Goal: Check status: Check status

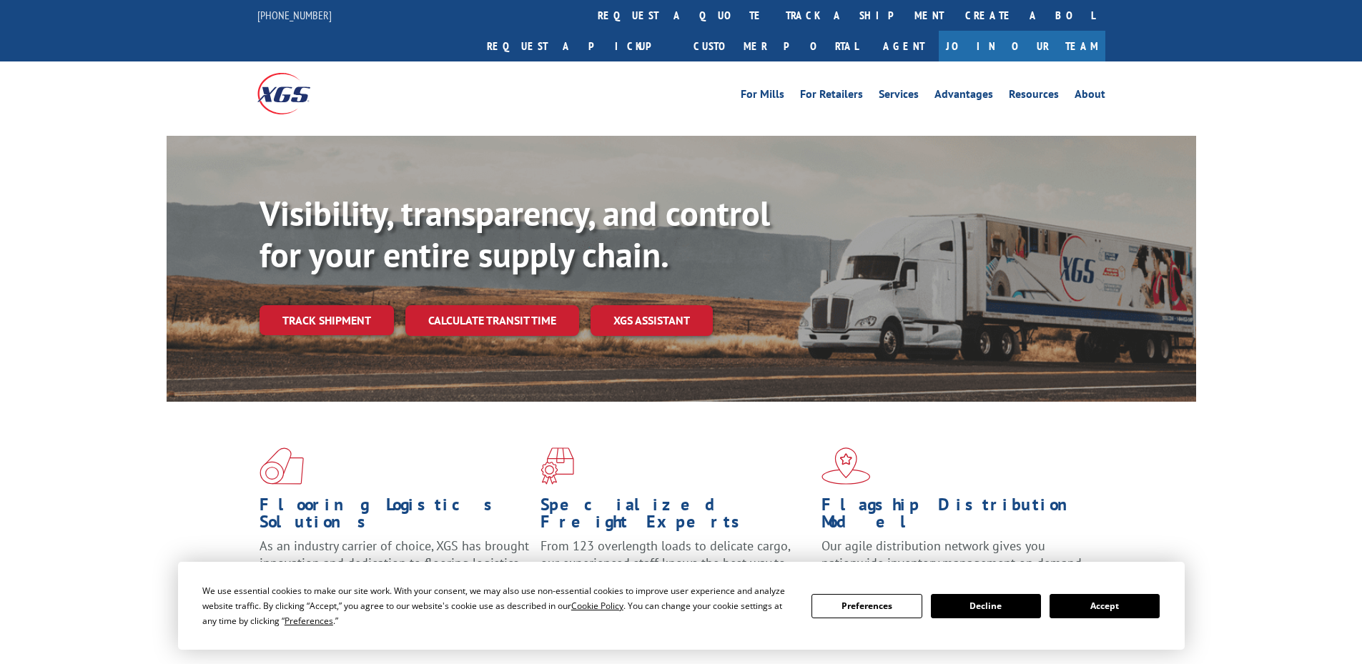
click at [1138, 597] on button "Accept" at bounding box center [1105, 606] width 110 height 24
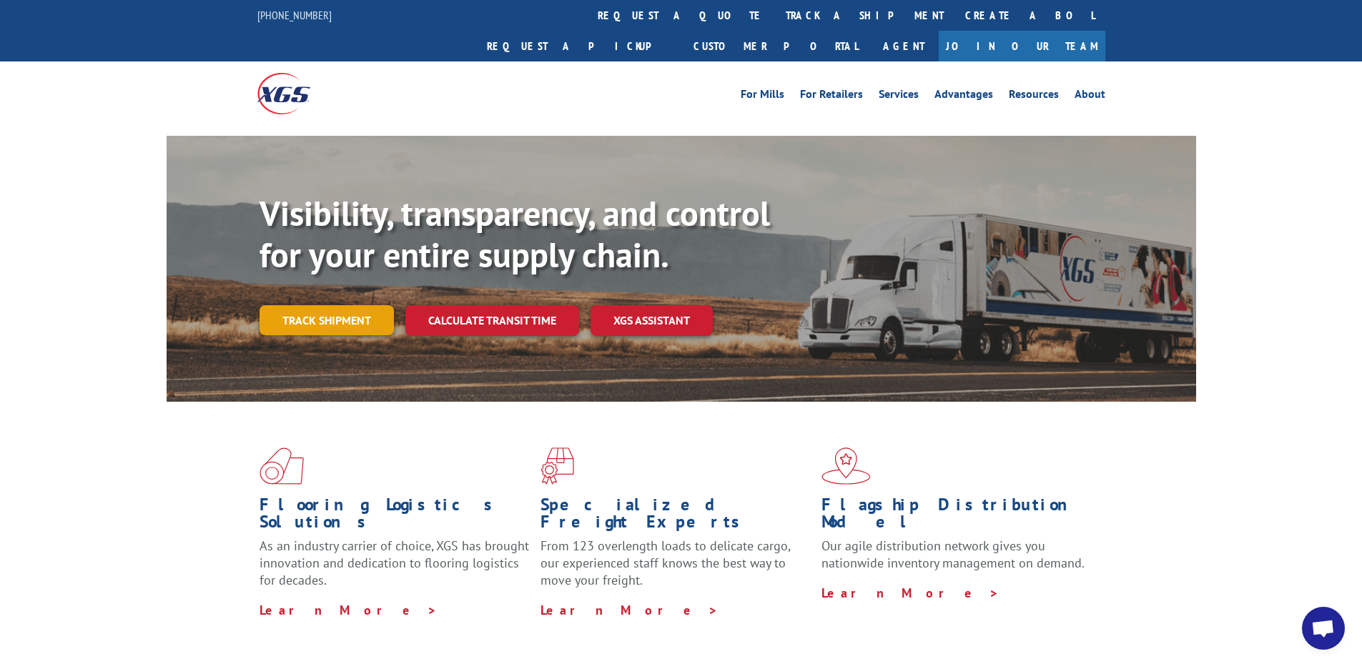
click at [360, 305] on link "Track shipment" at bounding box center [327, 320] width 134 height 30
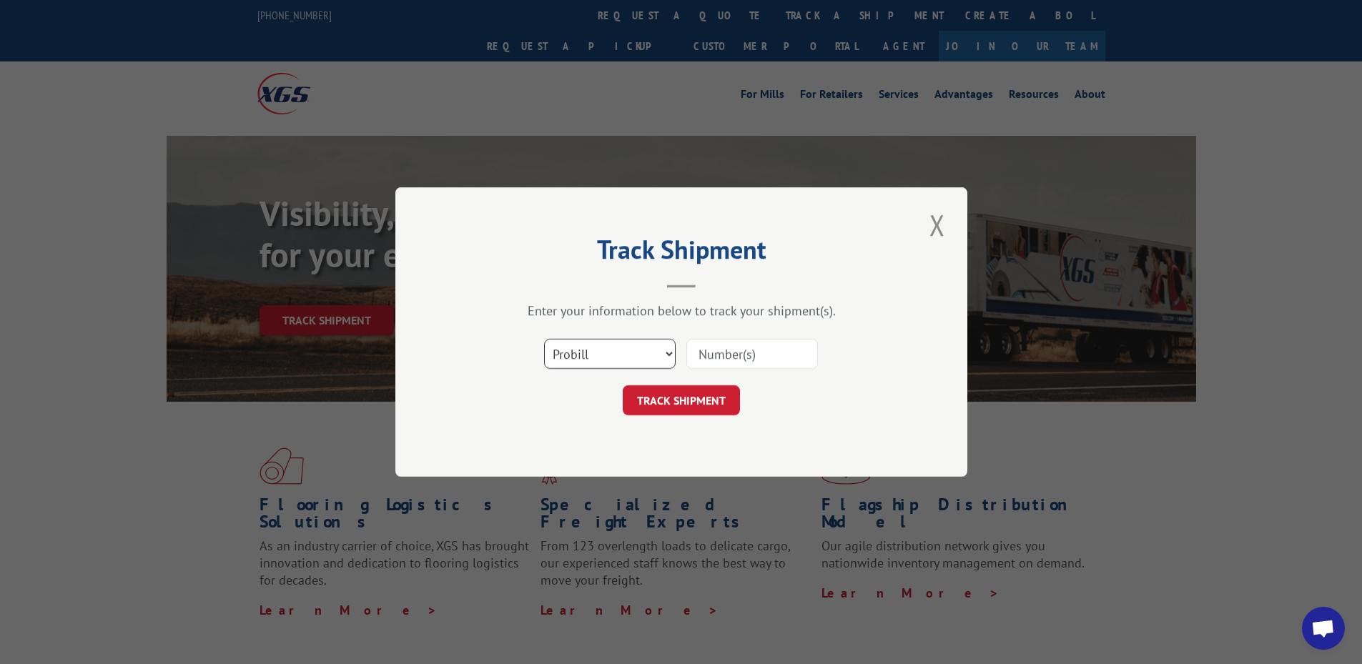
click at [573, 365] on select "Select category... Probill BOL PO" at bounding box center [610, 354] width 132 height 30
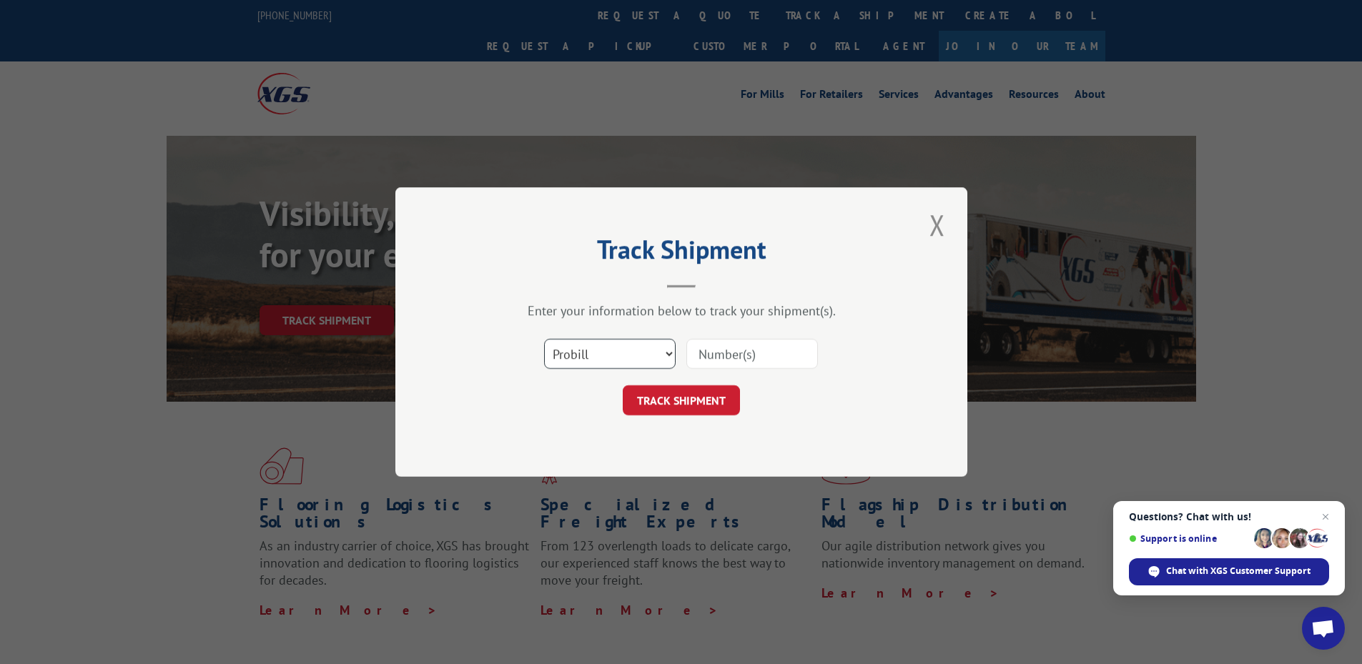
select select "po"
click at [544, 339] on select "Select category... Probill BOL PO" at bounding box center [610, 354] width 132 height 30
click at [759, 358] on input at bounding box center [752, 354] width 132 height 30
click at [1326, 515] on span "Open chat" at bounding box center [1326, 517] width 18 height 18
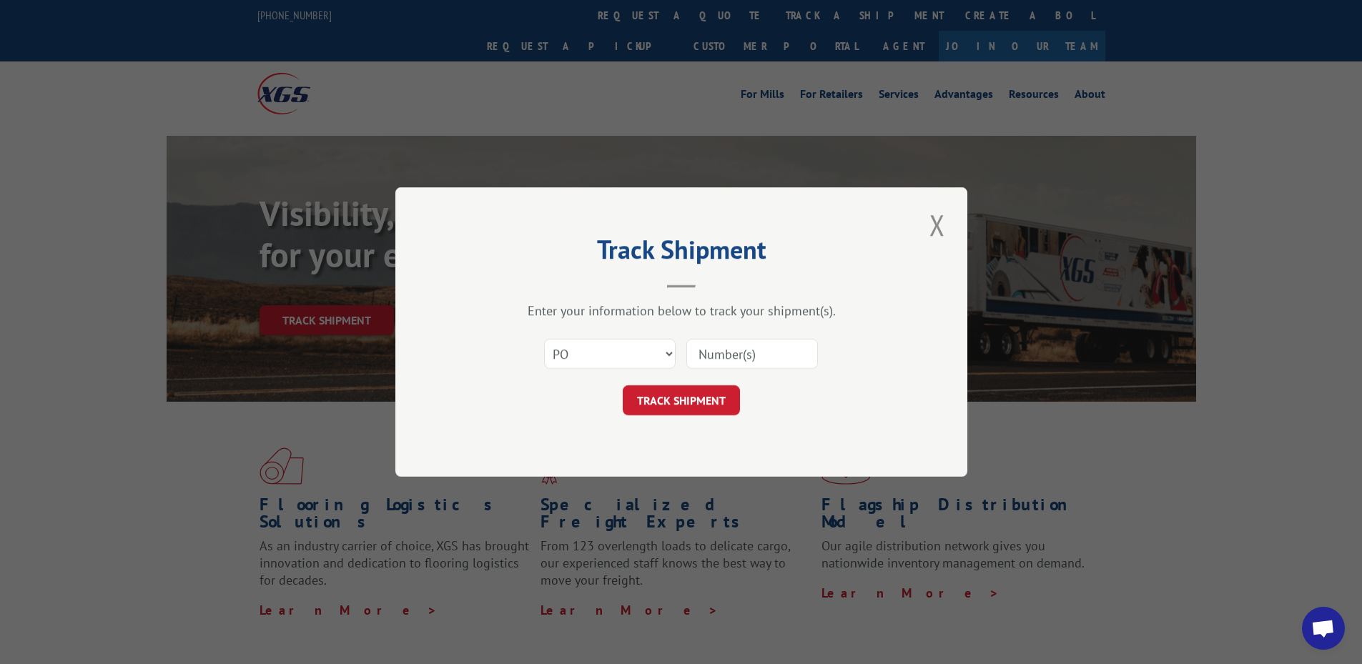
click at [736, 355] on input at bounding box center [752, 354] width 132 height 30
type input "04522643"
click at [720, 394] on button "TRACK SHIPMENT" at bounding box center [681, 400] width 117 height 30
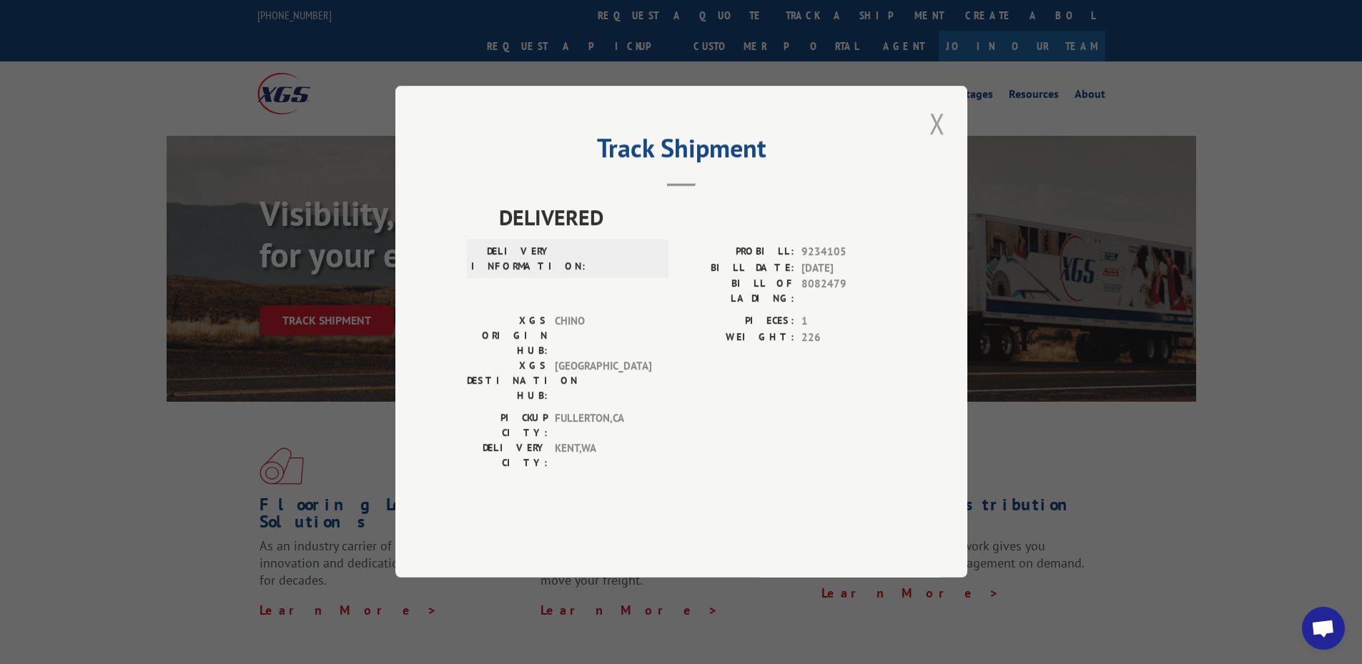
click at [935, 143] on button "Close modal" at bounding box center [937, 123] width 24 height 39
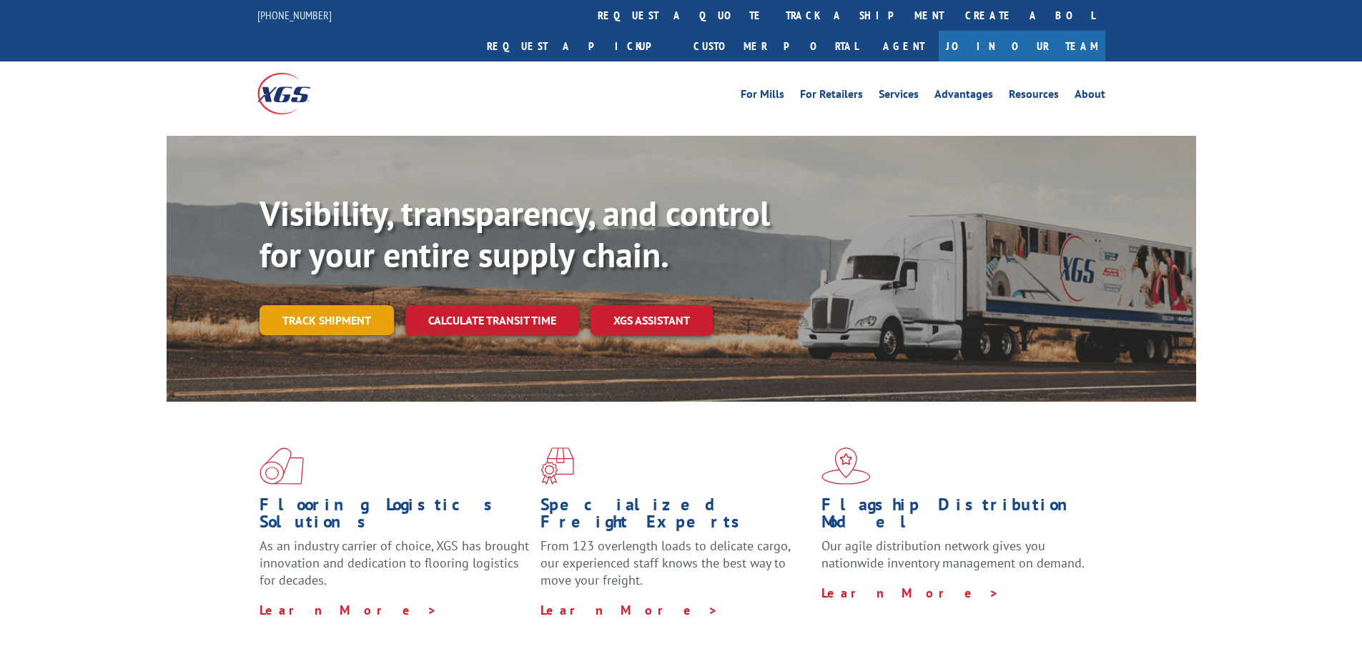
click at [361, 305] on link "Track shipment" at bounding box center [327, 320] width 134 height 30
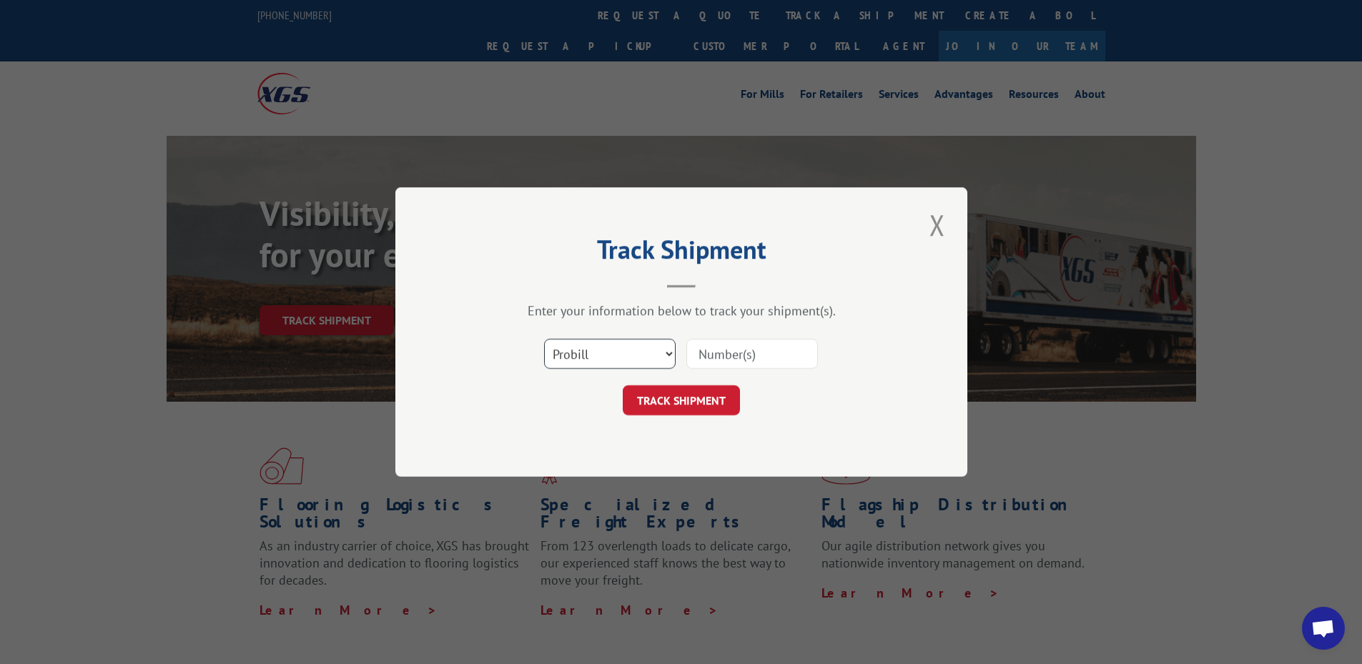
click at [581, 357] on select "Select category... Probill BOL PO" at bounding box center [610, 354] width 132 height 30
select select "bol"
click at [544, 339] on select "Select category... Probill BOL PO" at bounding box center [610, 354] width 132 height 30
paste input "BI0001713964-001"
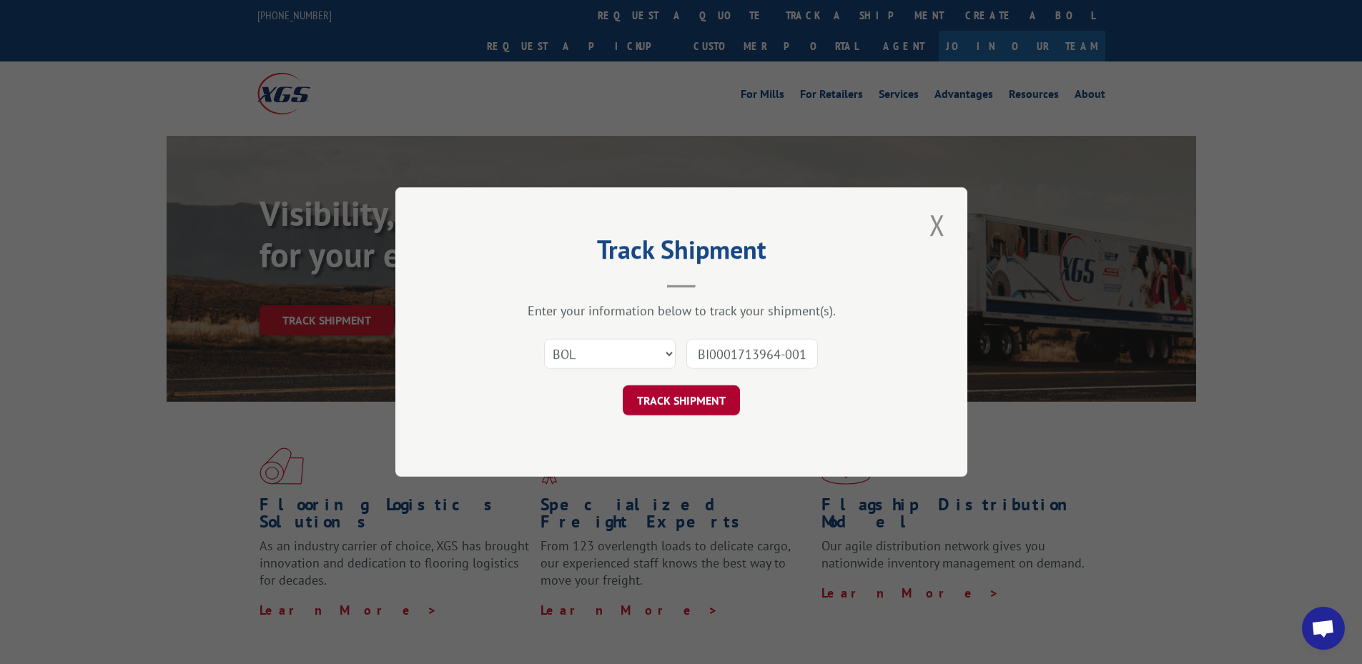
type input "BI0001713964-001"
click at [663, 398] on button "TRACK SHIPMENT" at bounding box center [681, 400] width 117 height 30
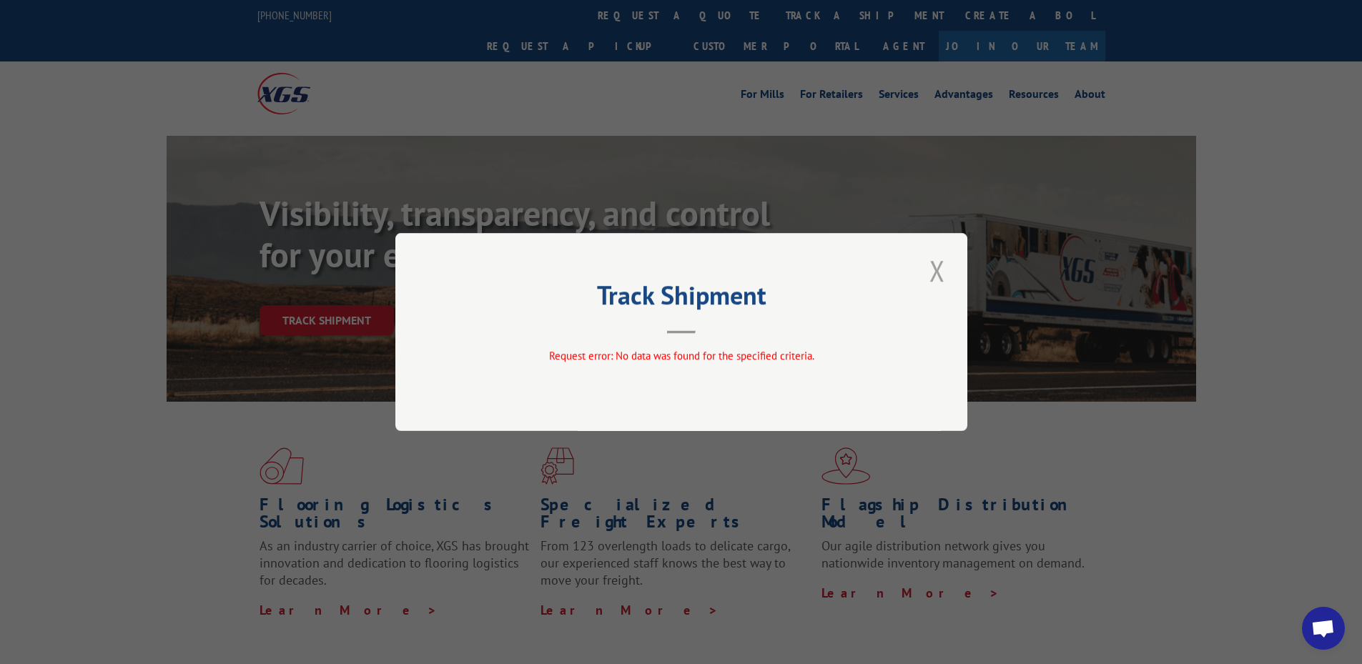
click at [937, 270] on button "Close modal" at bounding box center [937, 270] width 24 height 39
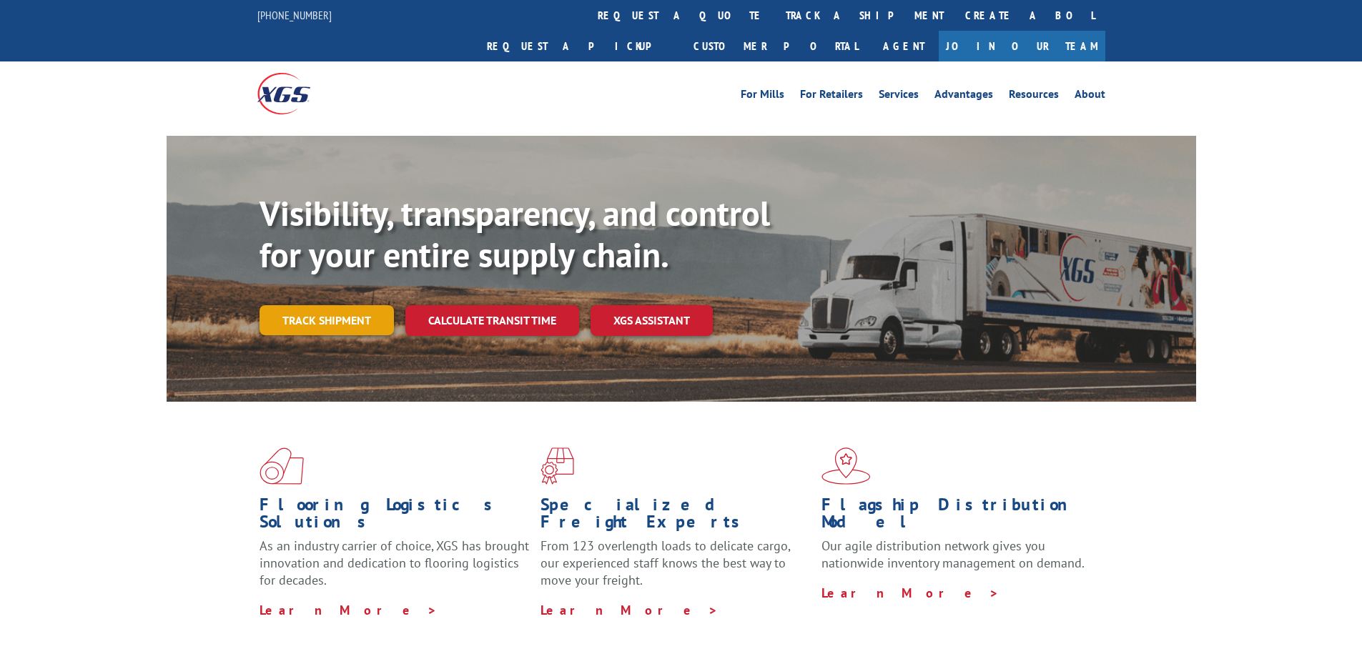
click at [362, 305] on link "Track shipment" at bounding box center [327, 320] width 134 height 30
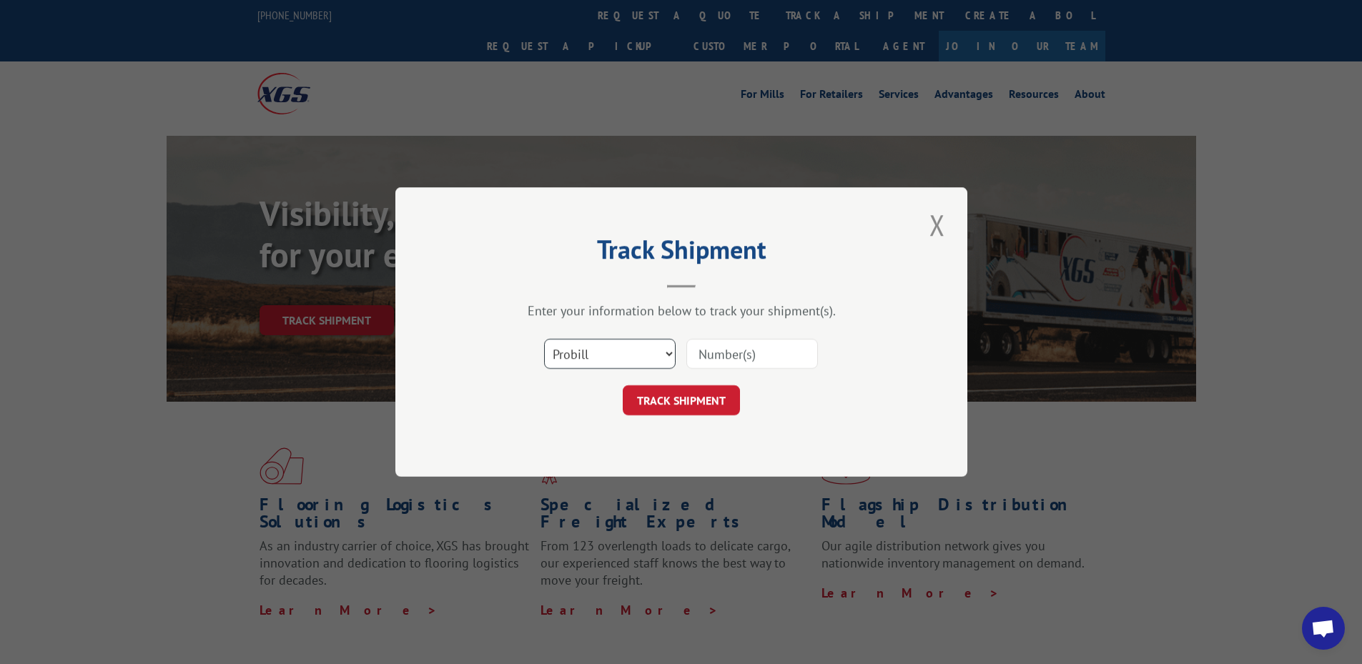
click at [569, 362] on select "Select category... Probill BOL PO" at bounding box center [610, 354] width 132 height 30
select select "bol"
click at [544, 339] on select "Select category... Probill BOL PO" at bounding box center [610, 354] width 132 height 30
click at [793, 355] on input at bounding box center [752, 354] width 132 height 30
type input "10001713964"
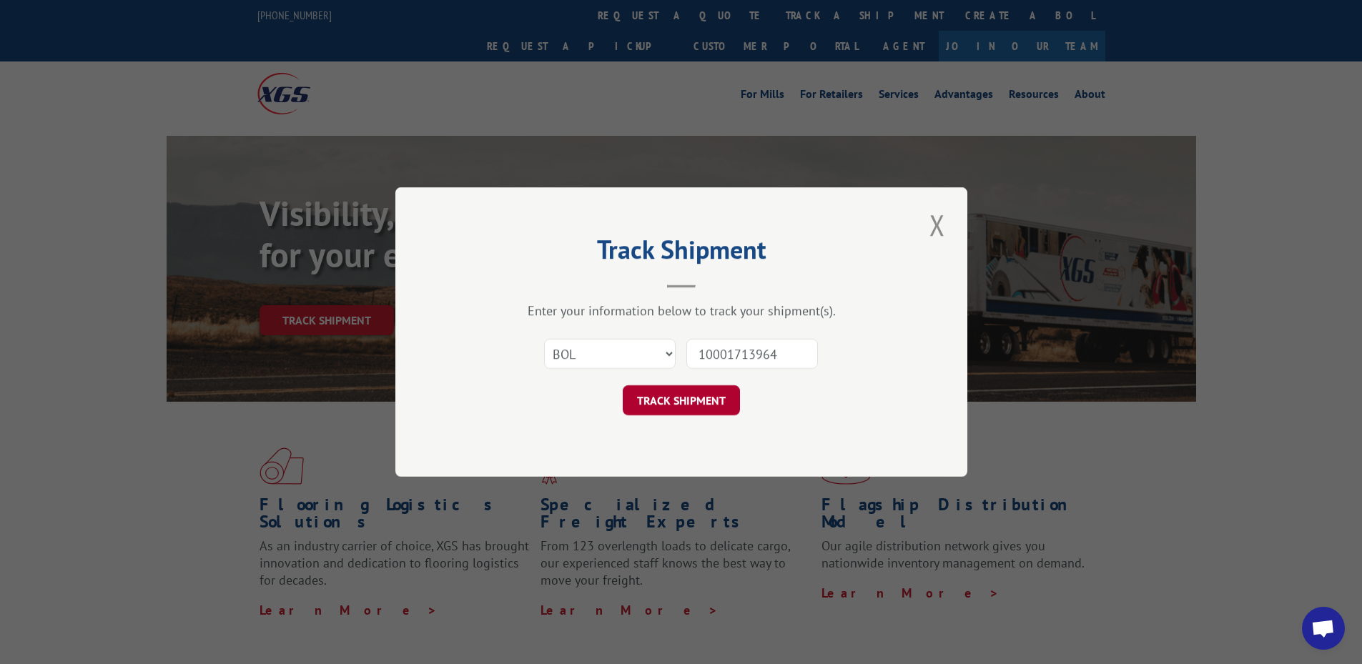
click at [711, 399] on button "TRACK SHIPMENT" at bounding box center [681, 400] width 117 height 30
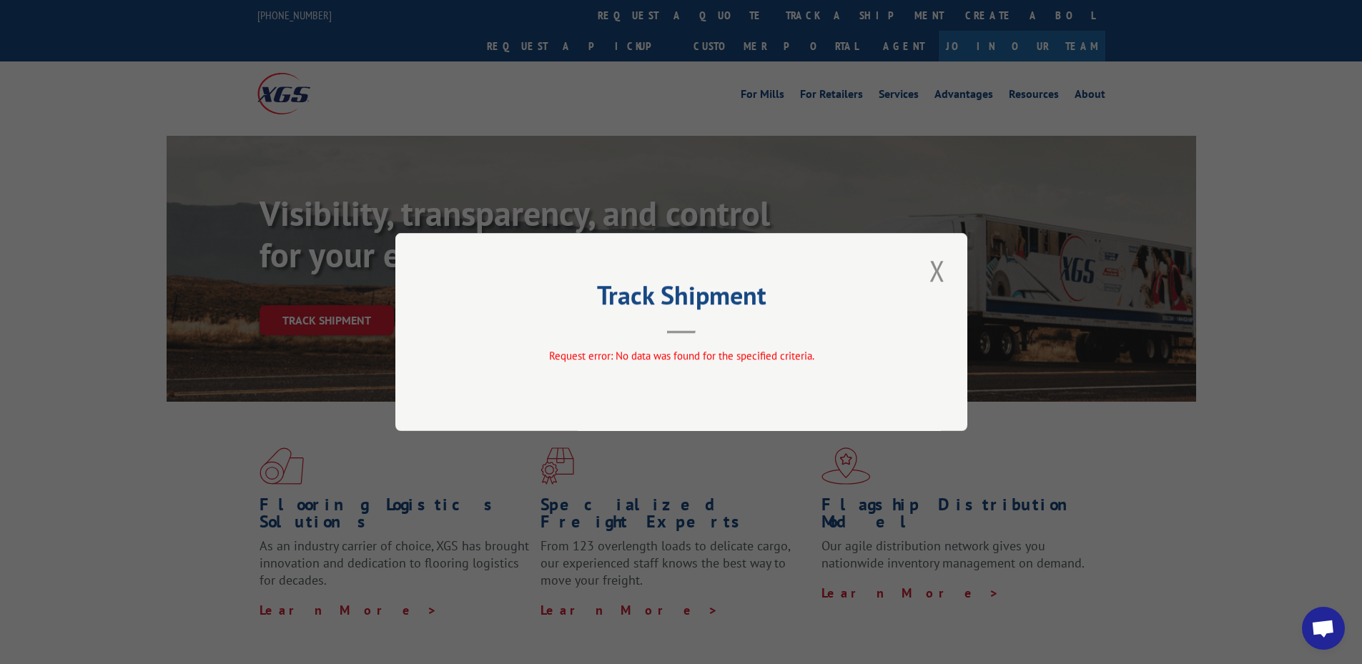
click at [945, 279] on button "Close modal" at bounding box center [937, 270] width 24 height 39
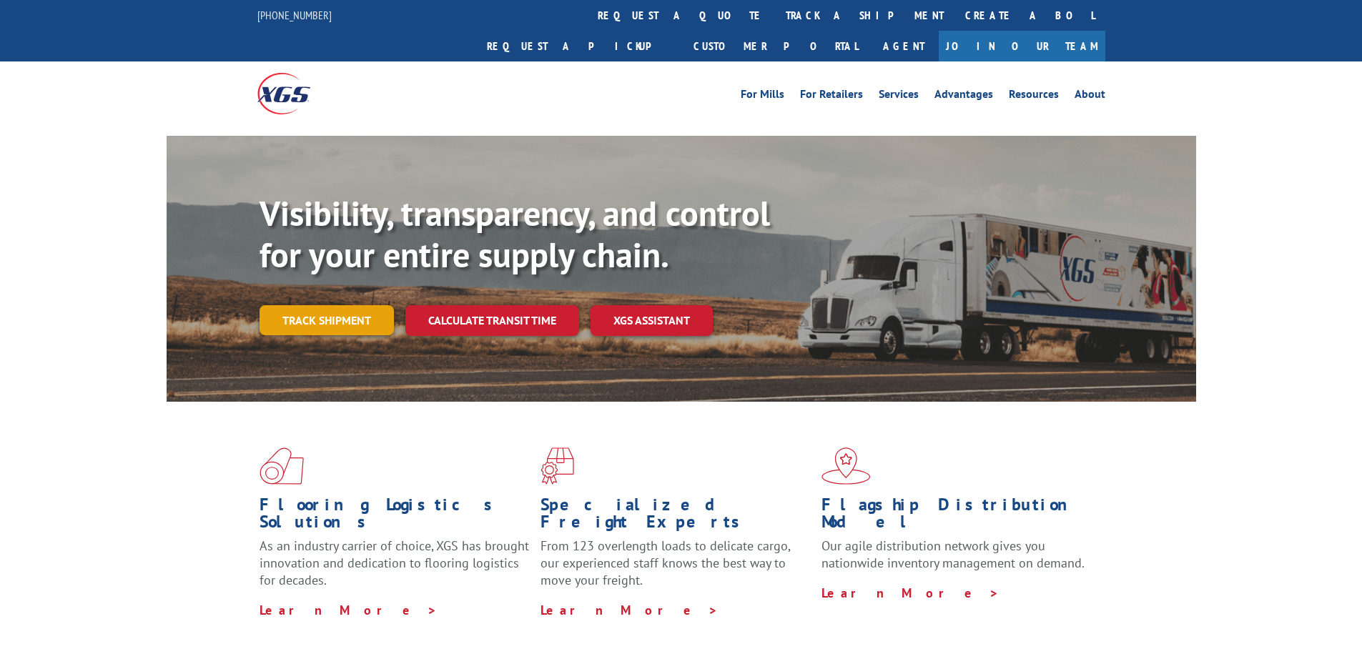
click at [340, 305] on link "Track shipment" at bounding box center [327, 320] width 134 height 30
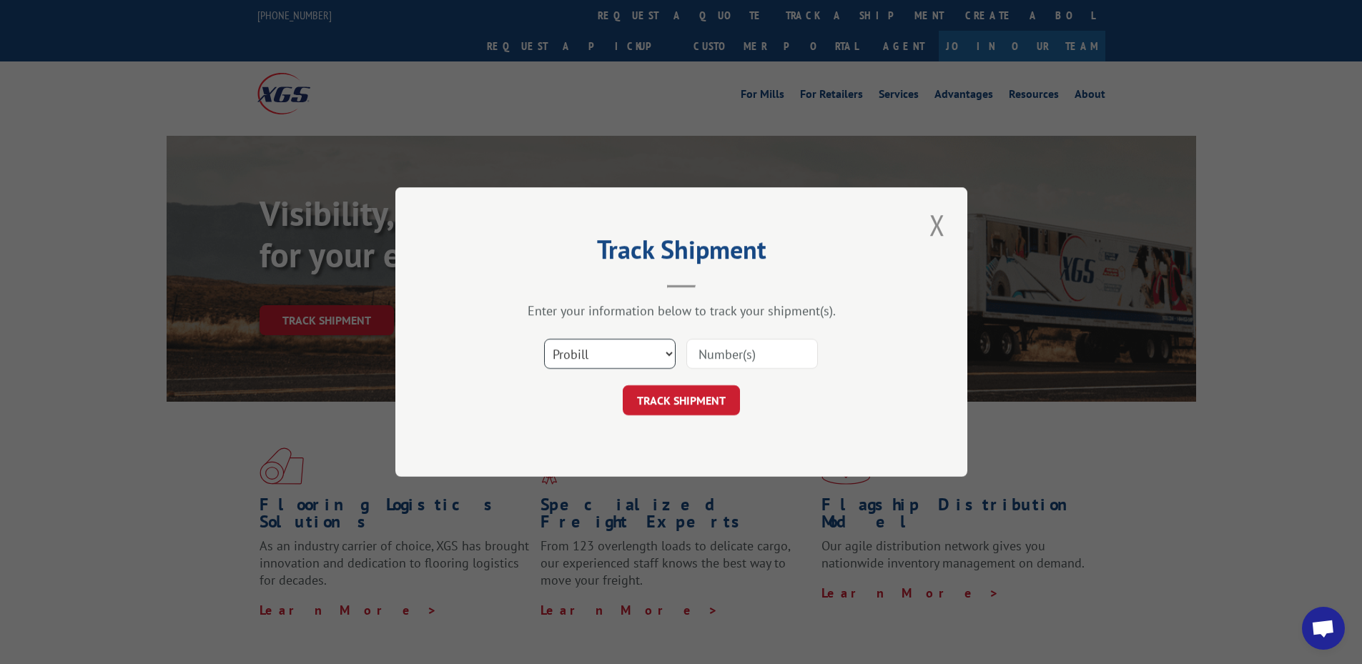
click at [617, 351] on select "Select category... Probill BOL PO" at bounding box center [610, 354] width 132 height 30
select select "po"
click at [544, 339] on select "Select category... Probill BOL PO" at bounding box center [610, 354] width 132 height 30
click at [710, 357] on input at bounding box center [752, 354] width 132 height 30
paste input "04522702"
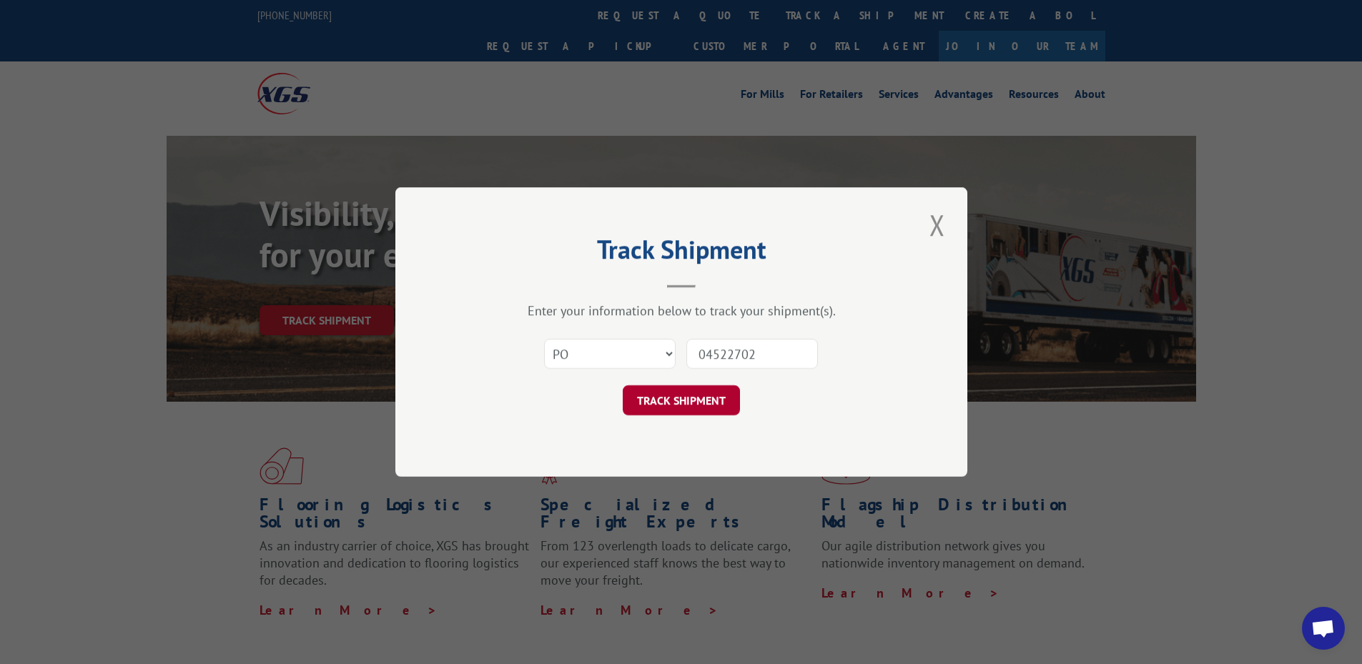
type input "04522702"
click at [692, 390] on button "TRACK SHIPMENT" at bounding box center [681, 400] width 117 height 30
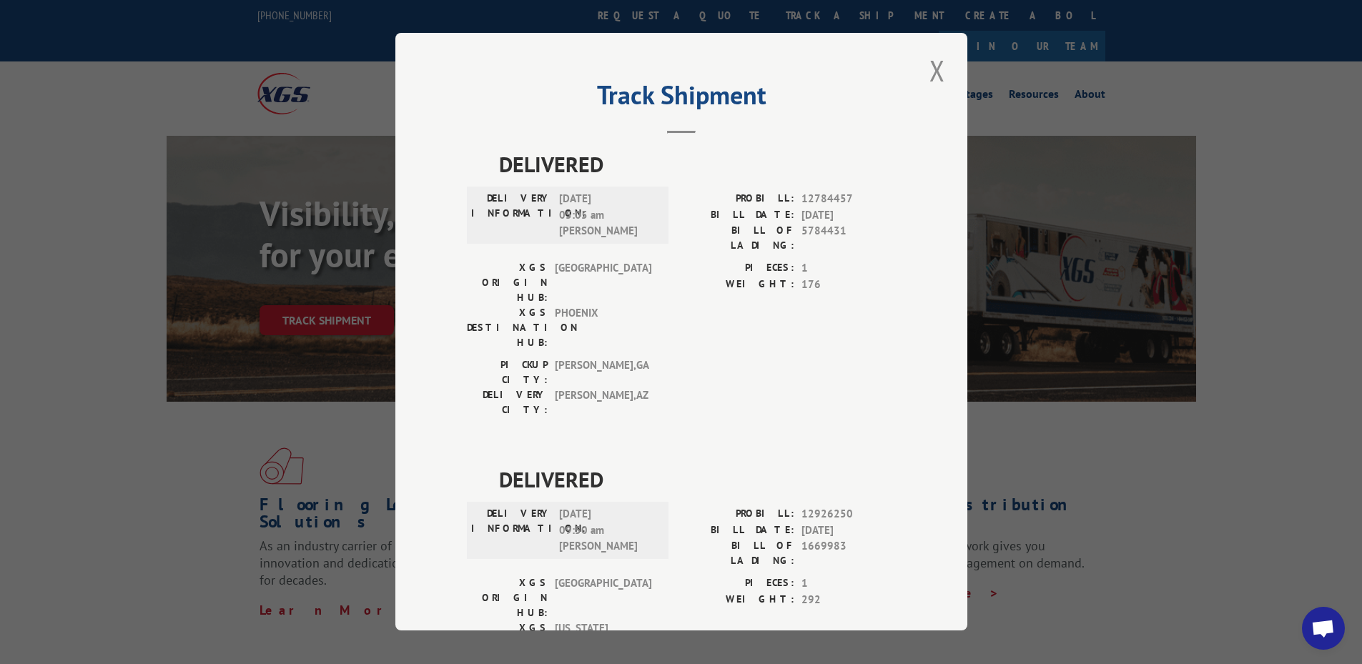
click at [917, 84] on div "Track Shipment DELIVERED DELIVERY INFORMATION: 08/20/2021 05:05 am JOHN A PROBI…" at bounding box center [681, 332] width 572 height 598
click at [929, 78] on button "Close modal" at bounding box center [937, 70] width 24 height 39
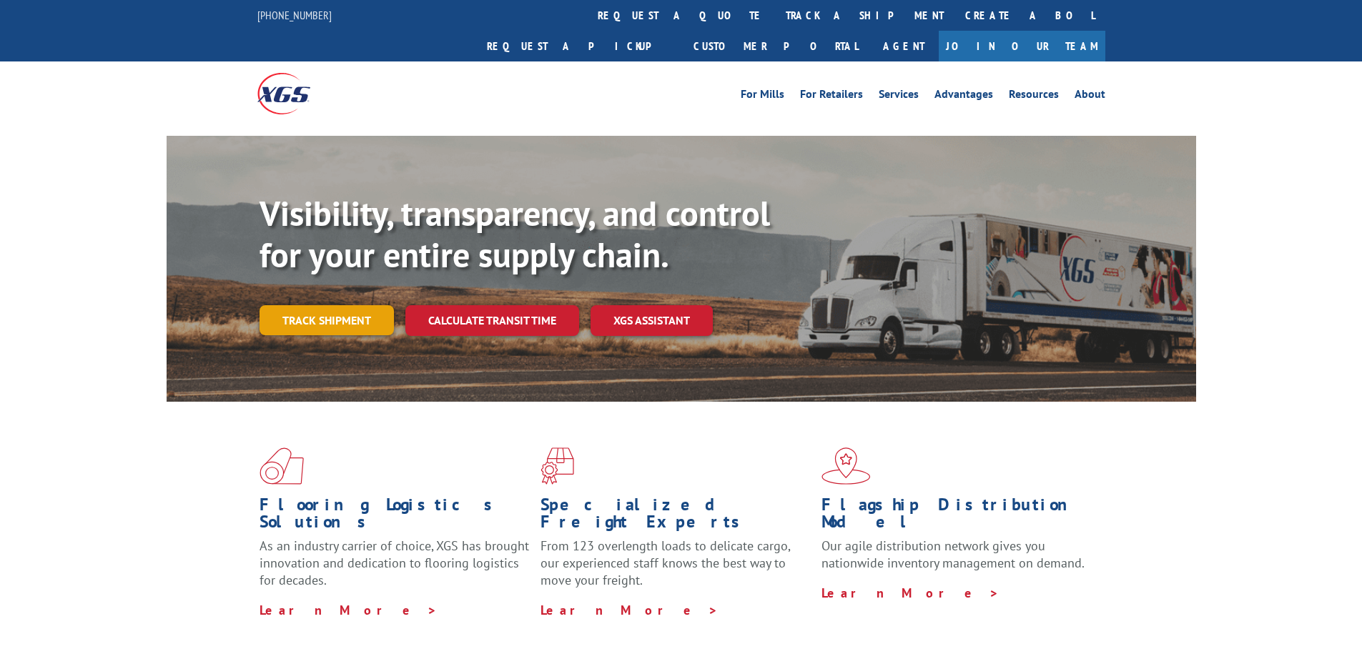
click at [311, 305] on link "Track shipment" at bounding box center [327, 320] width 134 height 30
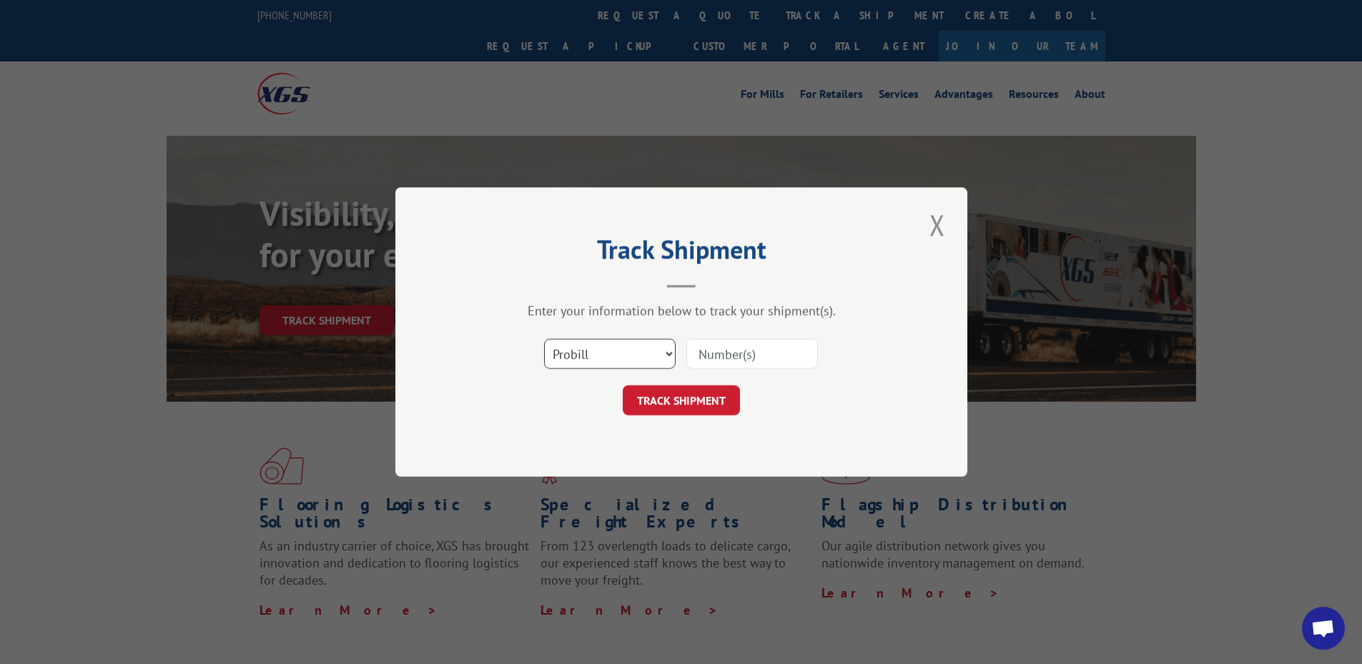
click at [575, 350] on select "Select category... Probill BOL PO" at bounding box center [610, 354] width 132 height 30
select select "po"
click at [544, 339] on select "Select category... Probill BOL PO" at bounding box center [610, 354] width 132 height 30
click at [738, 354] on input at bounding box center [752, 354] width 132 height 30
type input "04522575"
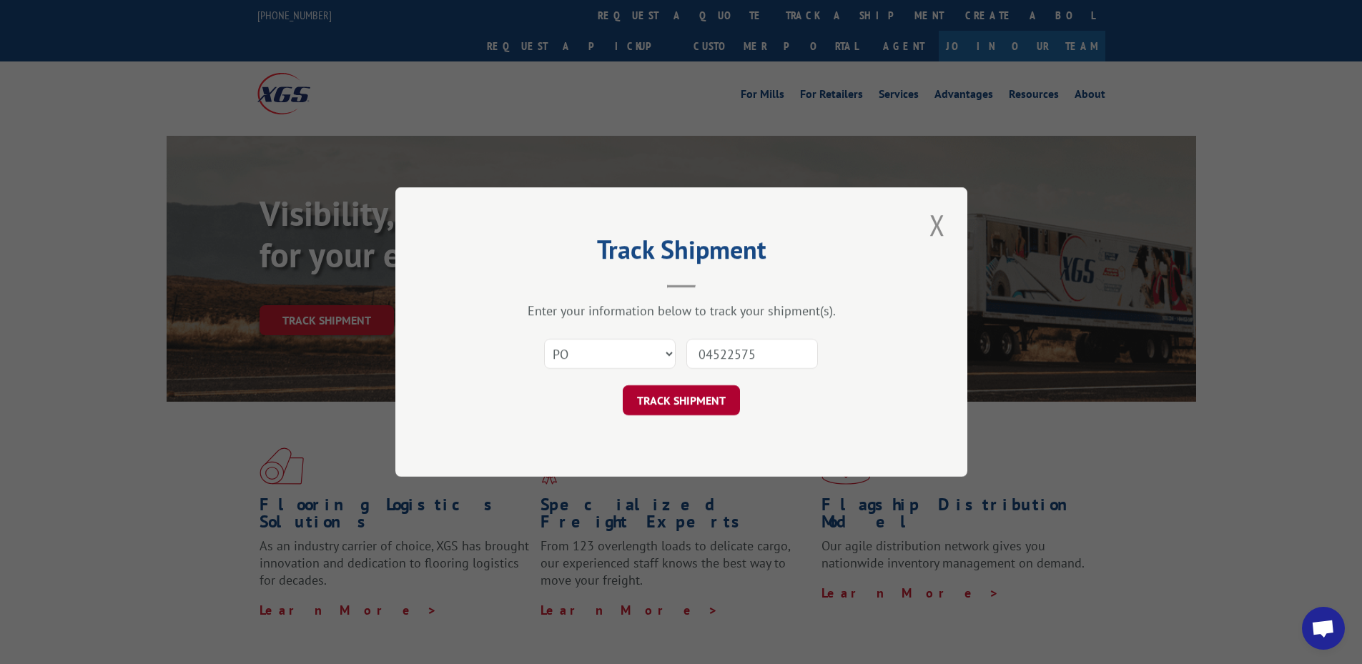
click at [691, 404] on button "TRACK SHIPMENT" at bounding box center [681, 400] width 117 height 30
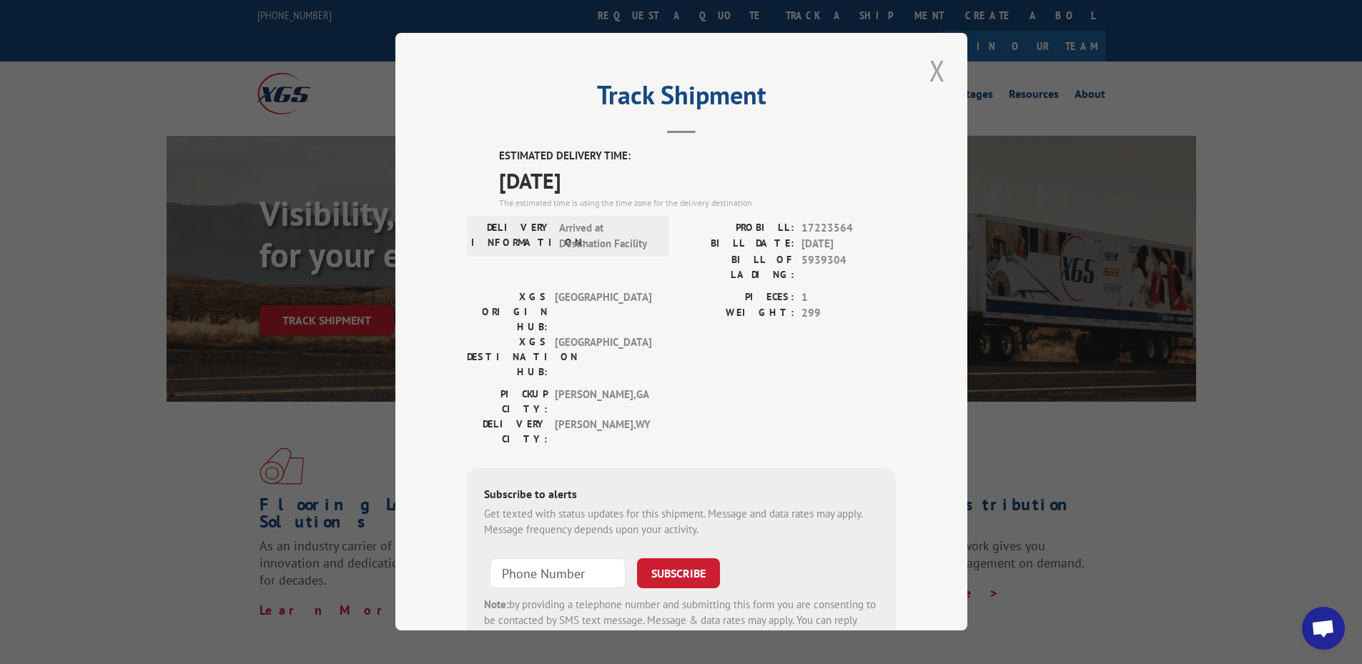
click at [925, 79] on button "Close modal" at bounding box center [937, 70] width 24 height 39
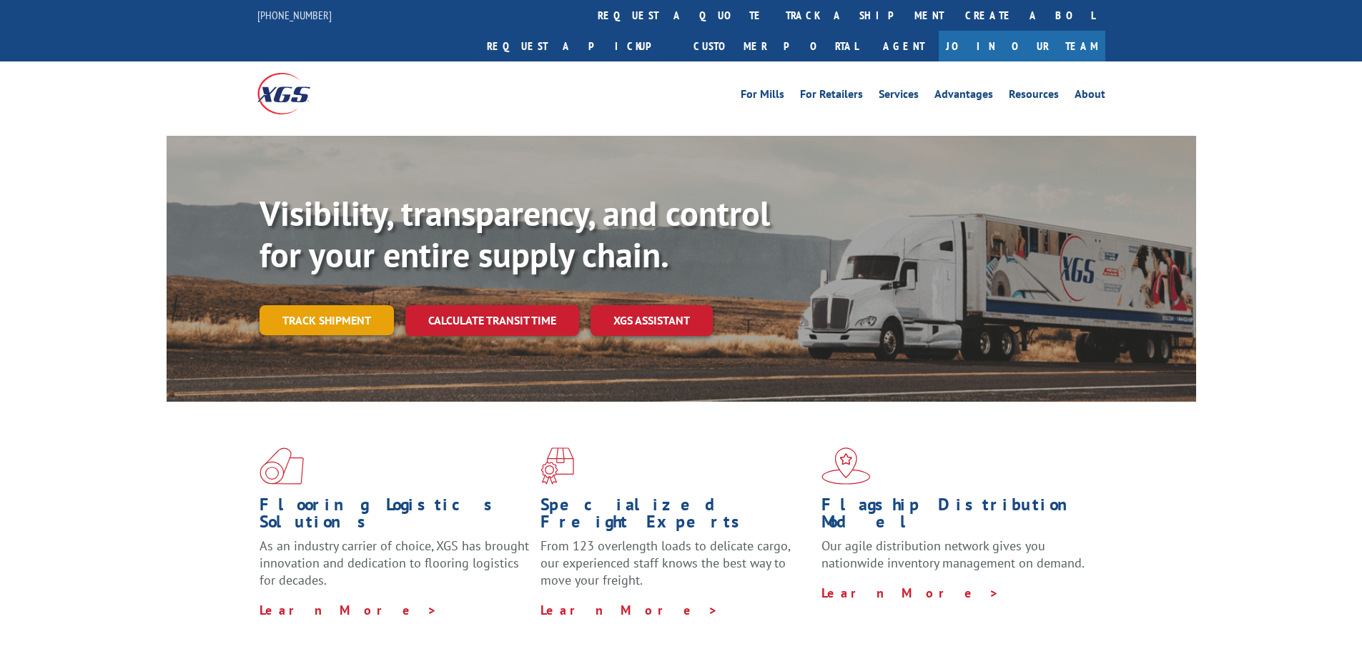
click at [377, 305] on link "Track shipment" at bounding box center [327, 320] width 134 height 30
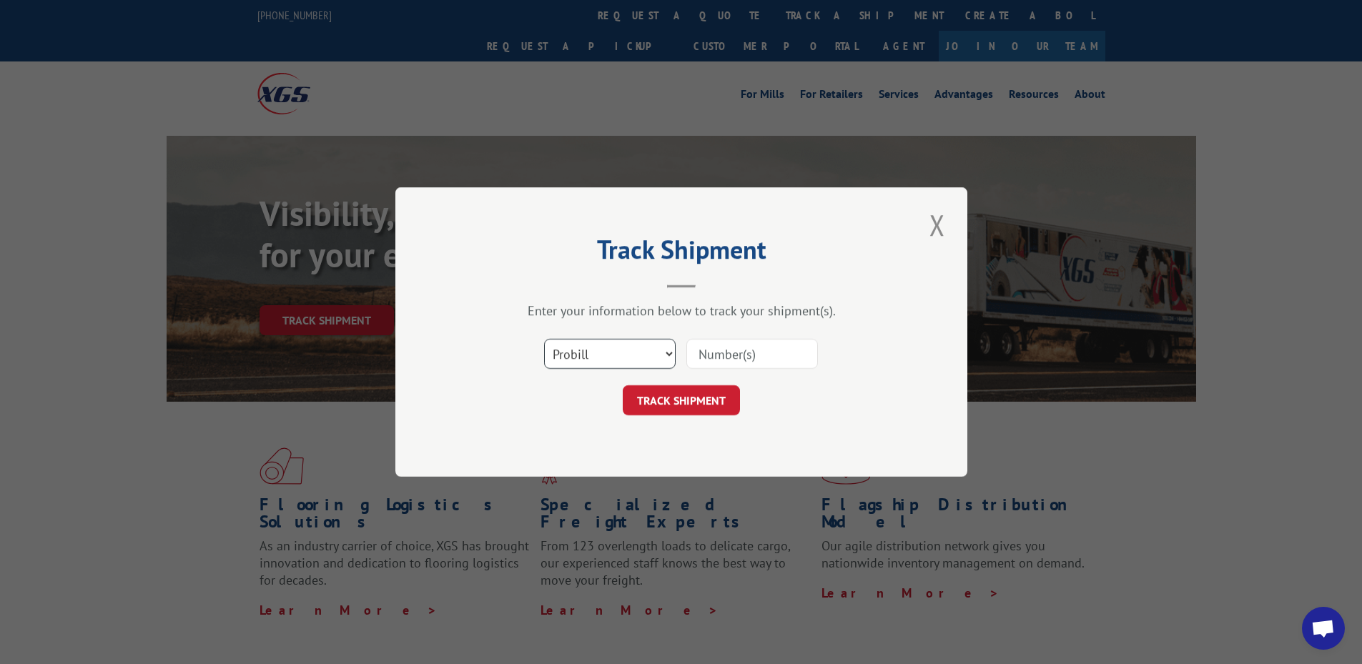
click at [593, 357] on select "Select category... Probill BOL PO" at bounding box center [610, 354] width 132 height 30
select select "po"
click at [544, 339] on select "Select category... Probill BOL PO" at bounding box center [610, 354] width 132 height 30
click at [714, 354] on input at bounding box center [752, 354] width 132 height 30
type input "04522550"
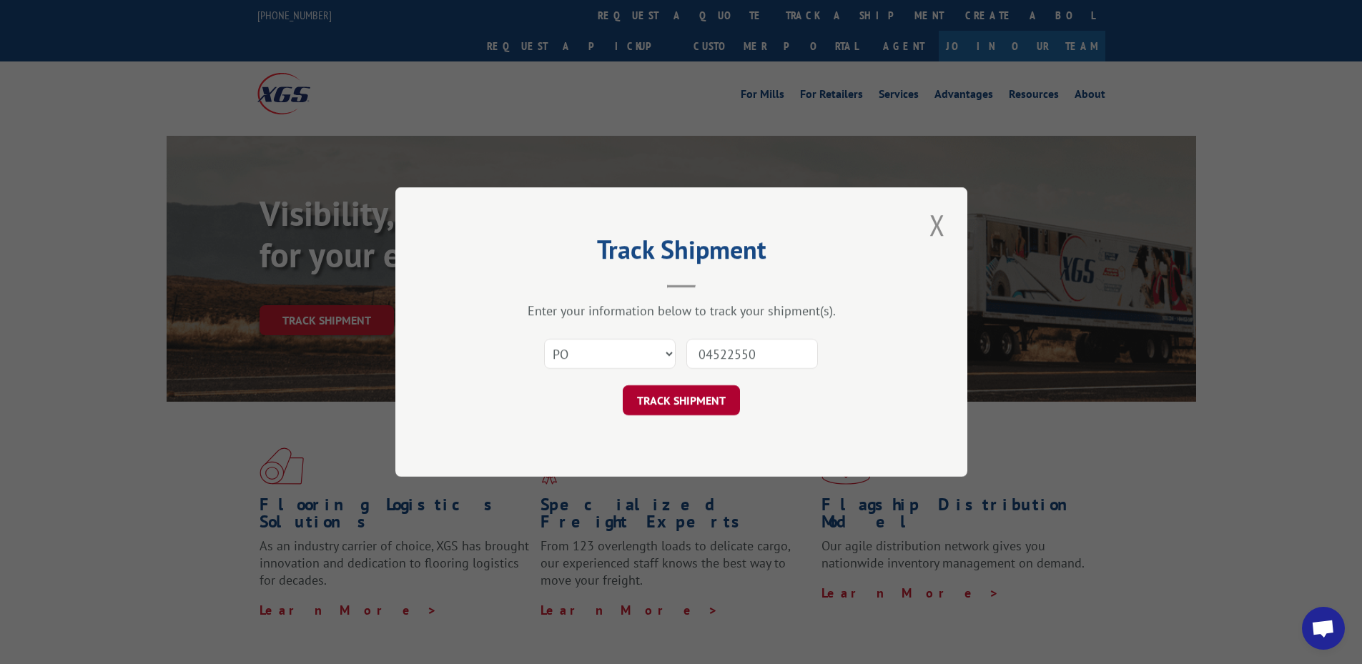
click at [703, 395] on button "TRACK SHIPMENT" at bounding box center [681, 400] width 117 height 30
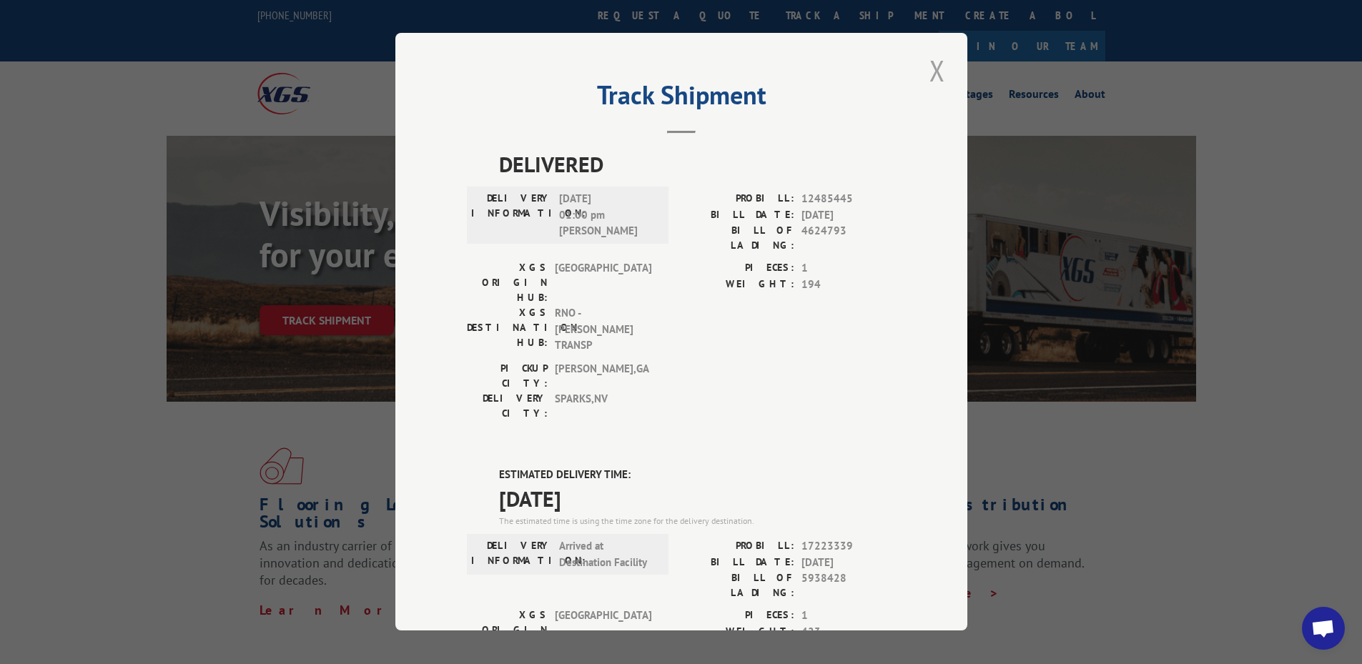
click at [934, 69] on button "Close modal" at bounding box center [937, 70] width 24 height 39
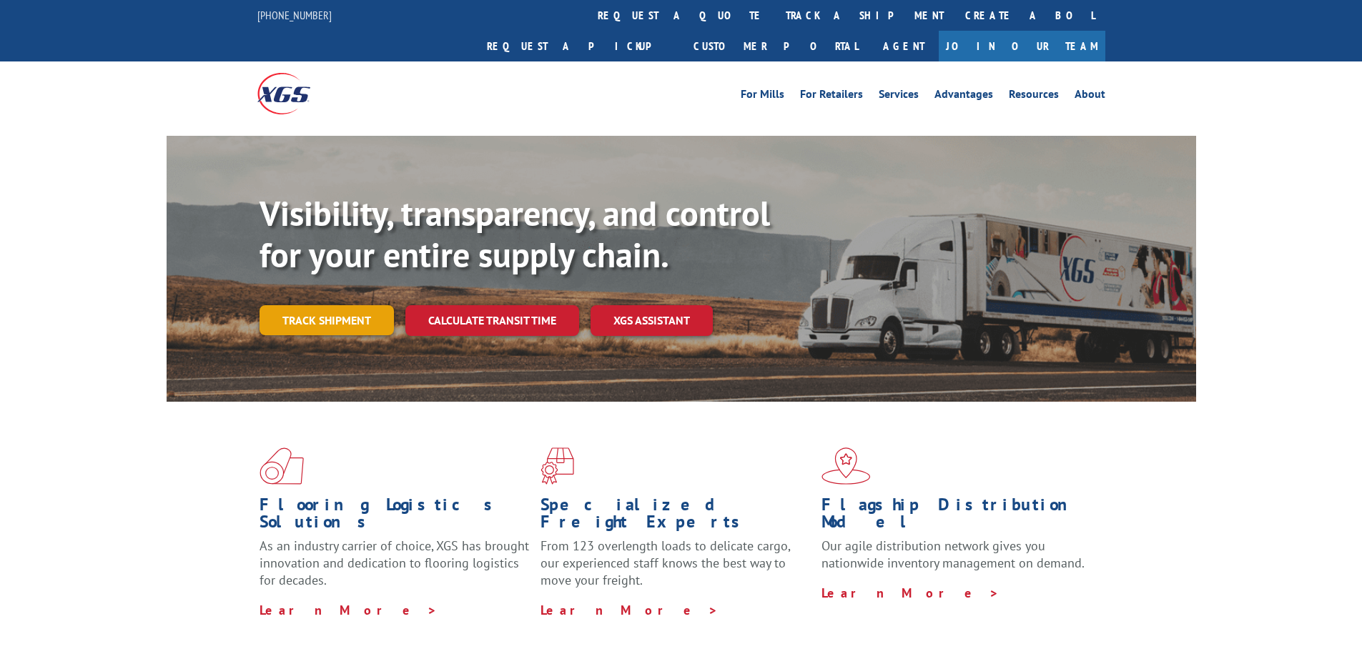
click at [294, 305] on link "Track shipment" at bounding box center [327, 320] width 134 height 30
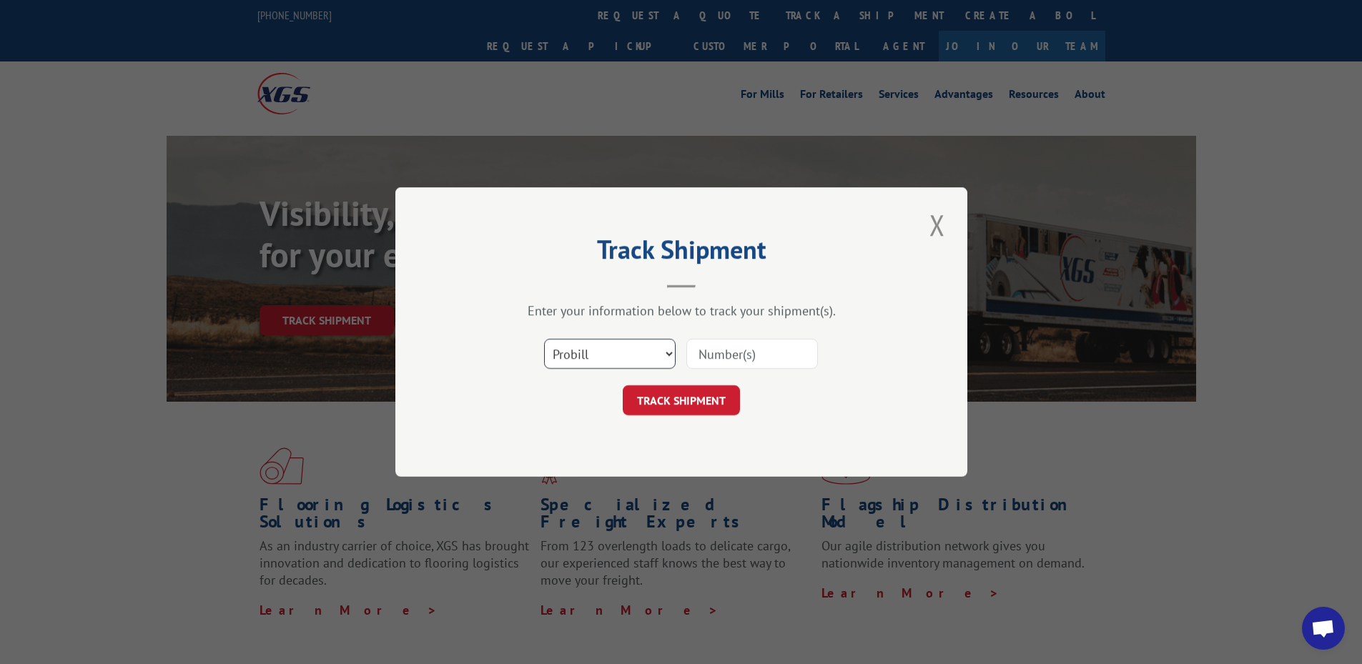
click at [571, 350] on select "Select category... Probill BOL PO" at bounding box center [610, 354] width 132 height 30
select select "po"
click at [544, 339] on select "Select category... Probill BOL PO" at bounding box center [610, 354] width 132 height 30
click at [709, 356] on input at bounding box center [752, 354] width 132 height 30
type input "04522549"
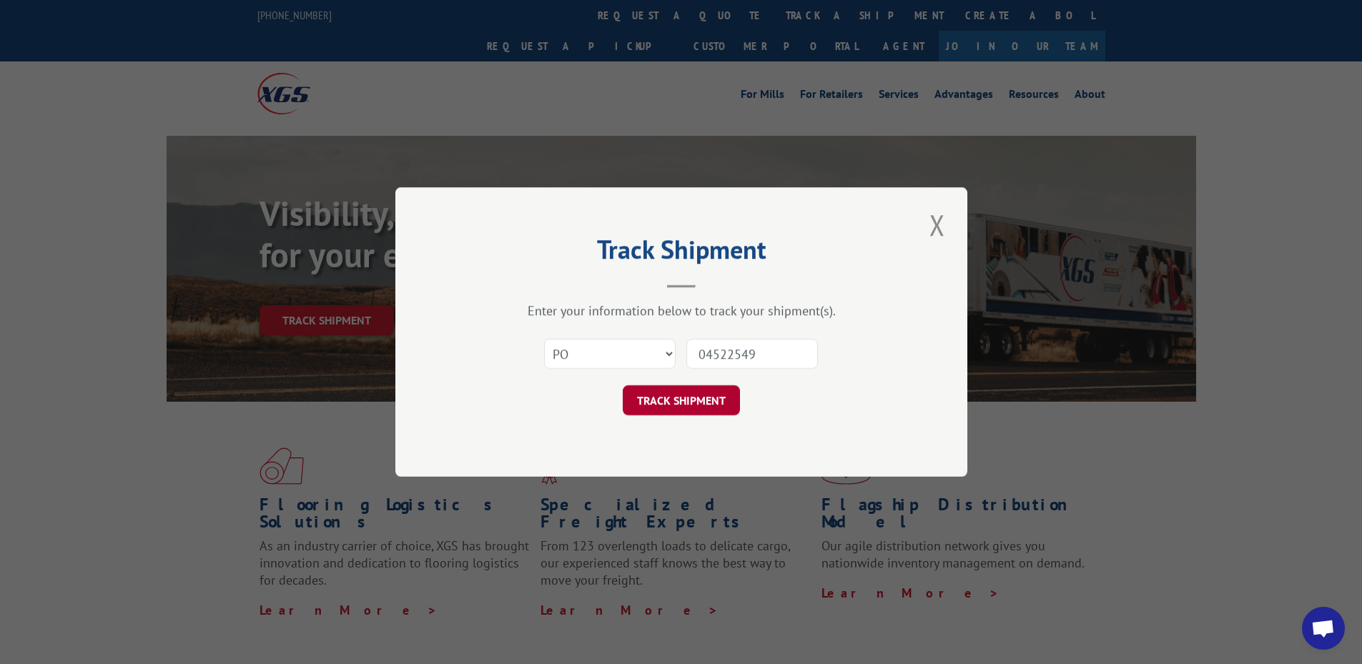
click at [636, 405] on button "TRACK SHIPMENT" at bounding box center [681, 400] width 117 height 30
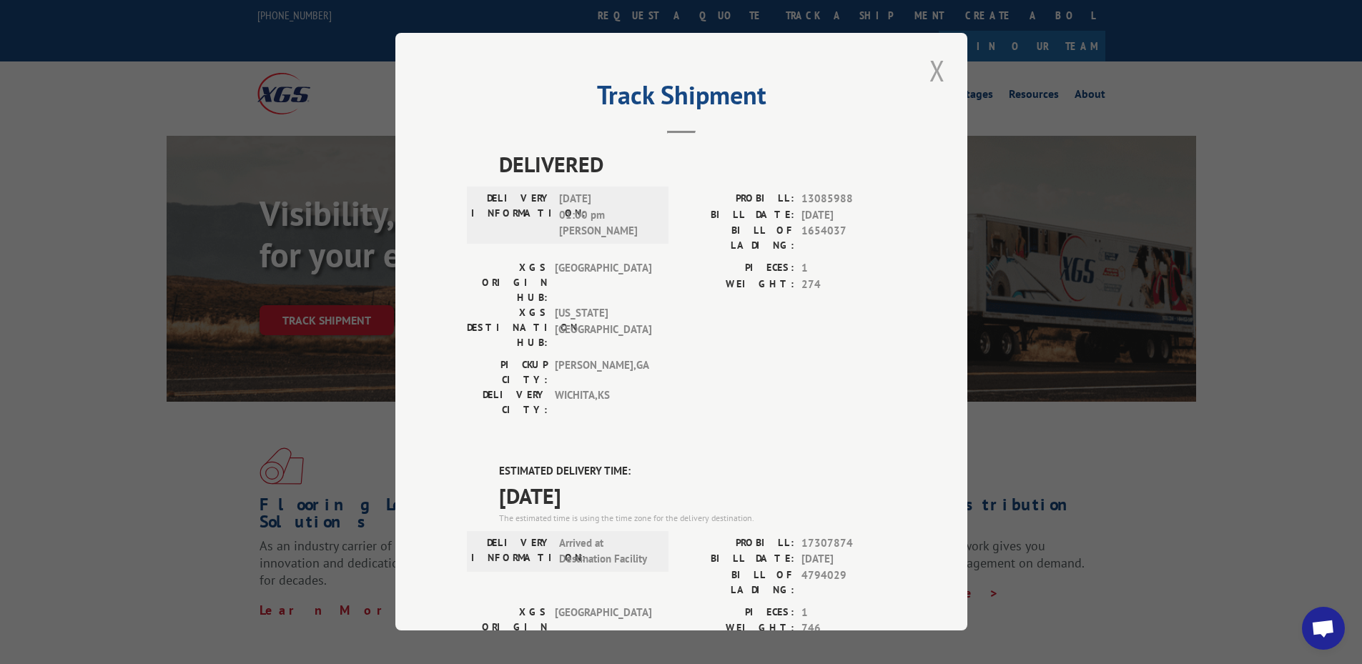
click at [928, 67] on button "Close modal" at bounding box center [937, 70] width 24 height 39
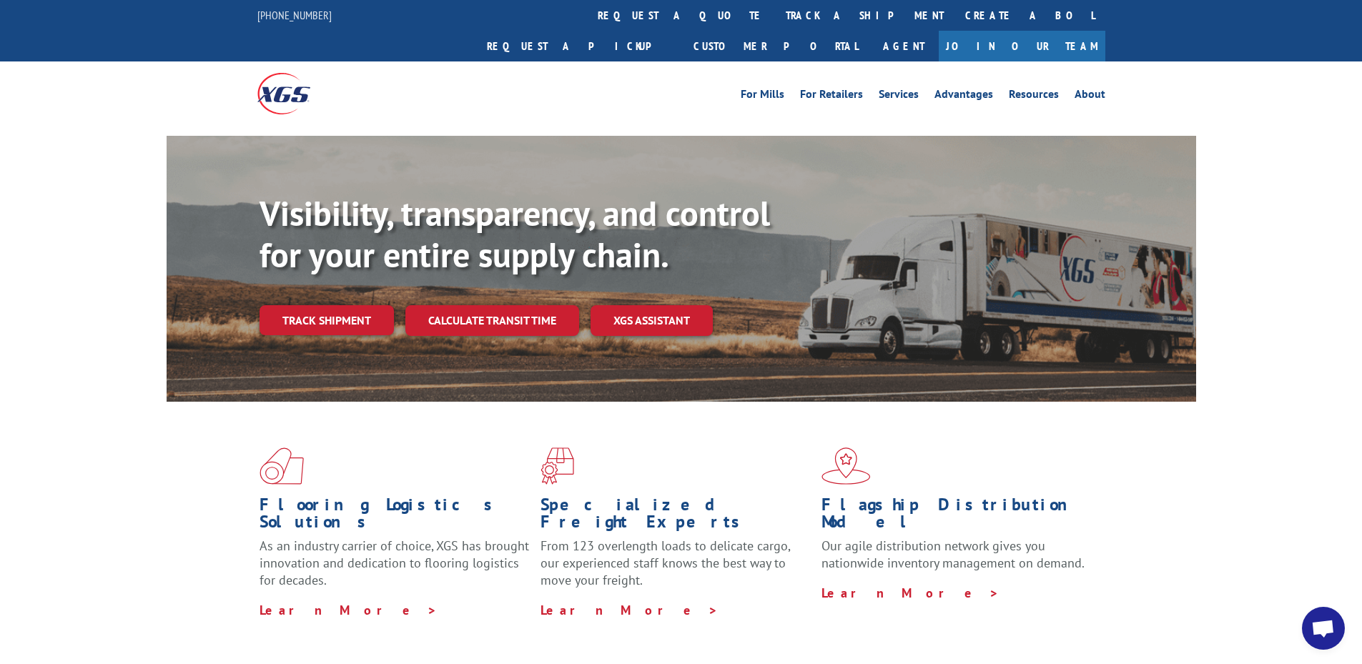
click at [300, 305] on link "Track shipment" at bounding box center [327, 320] width 134 height 30
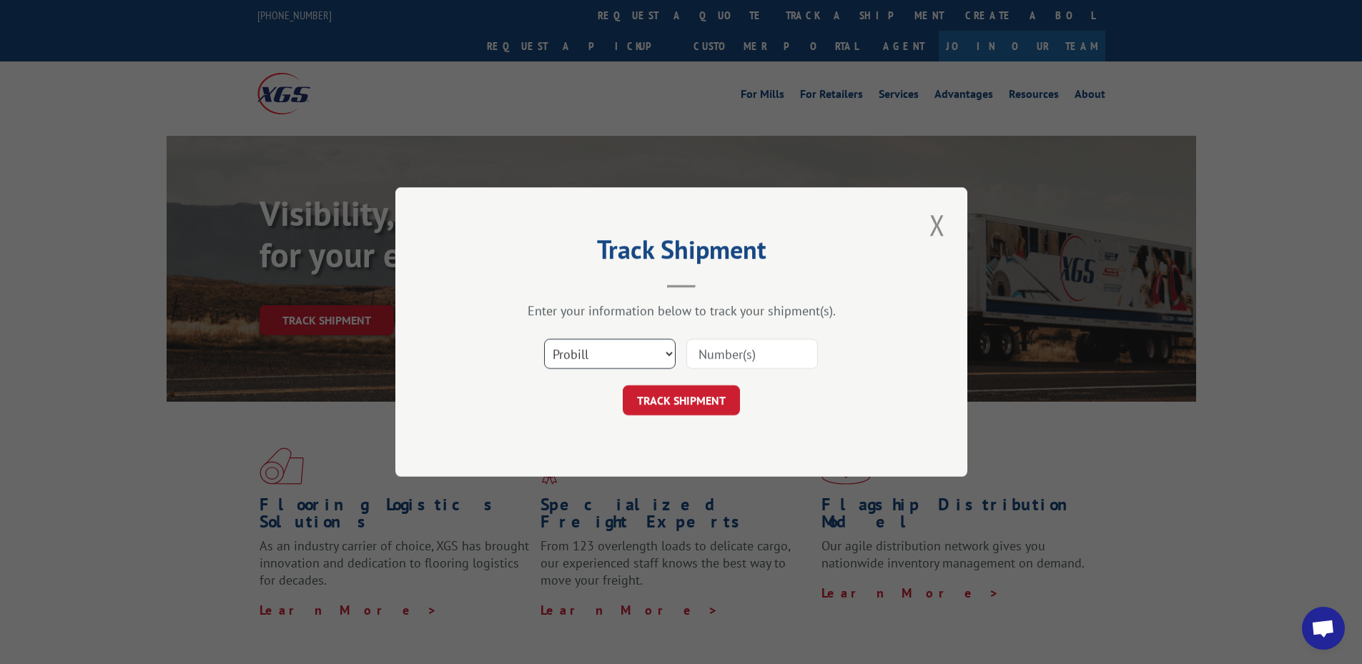
click at [569, 355] on select "Select category... Probill BOL PO" at bounding box center [610, 354] width 132 height 30
select select "po"
click at [544, 339] on select "Select category... Probill BOL PO" at bounding box center [610, 354] width 132 height 30
click at [706, 355] on input at bounding box center [752, 354] width 132 height 30
paste input "04522549"
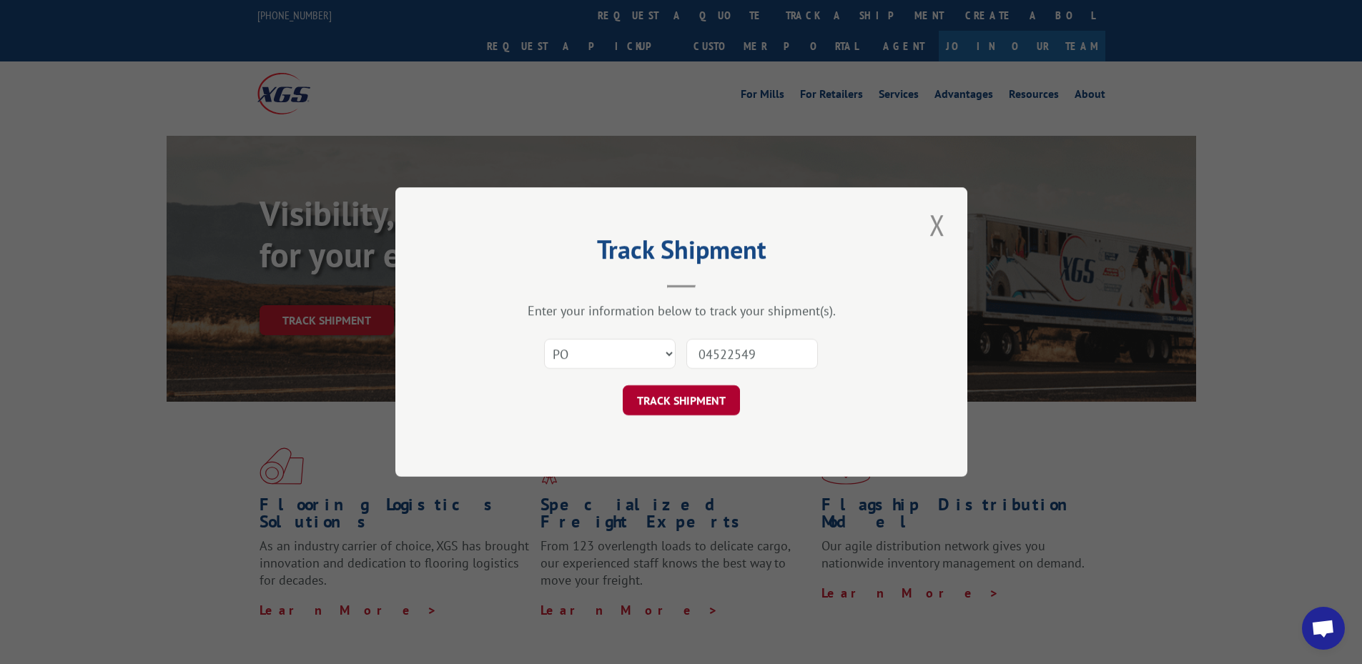
type input "04522549"
click at [669, 400] on button "TRACK SHIPMENT" at bounding box center [681, 400] width 117 height 30
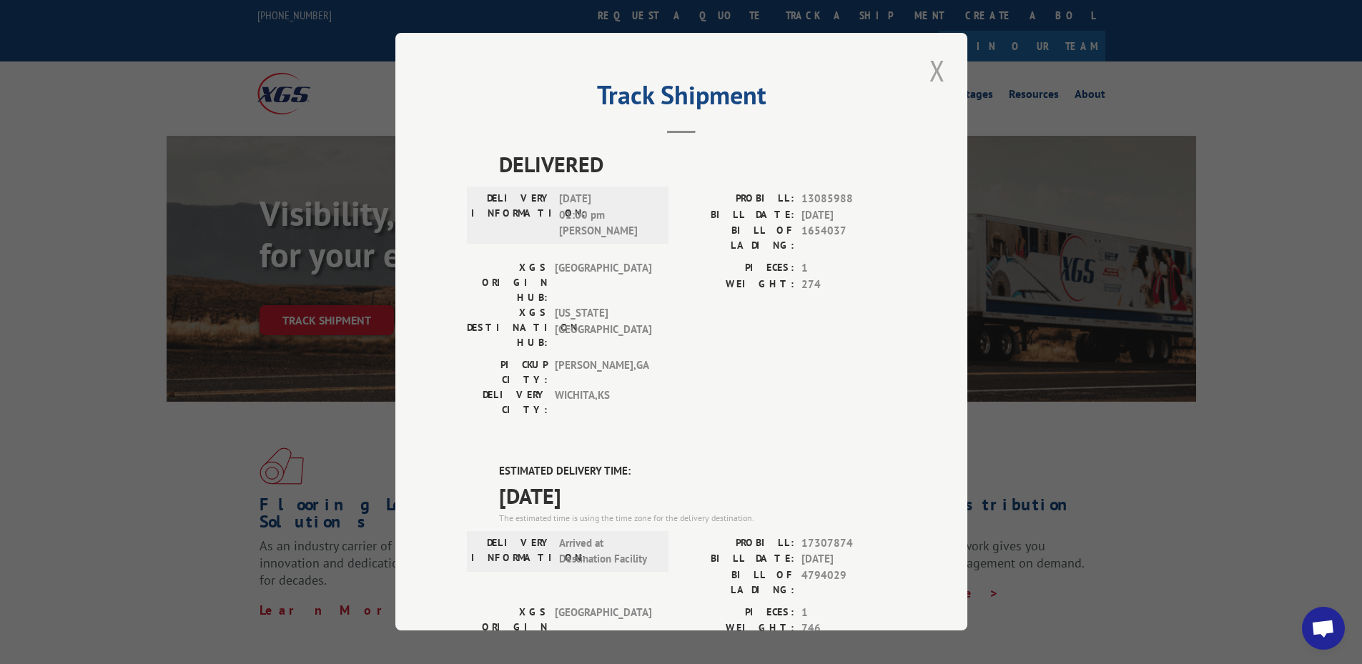
click at [930, 72] on button "Close modal" at bounding box center [937, 70] width 24 height 39
